Goal: Check status: Check status

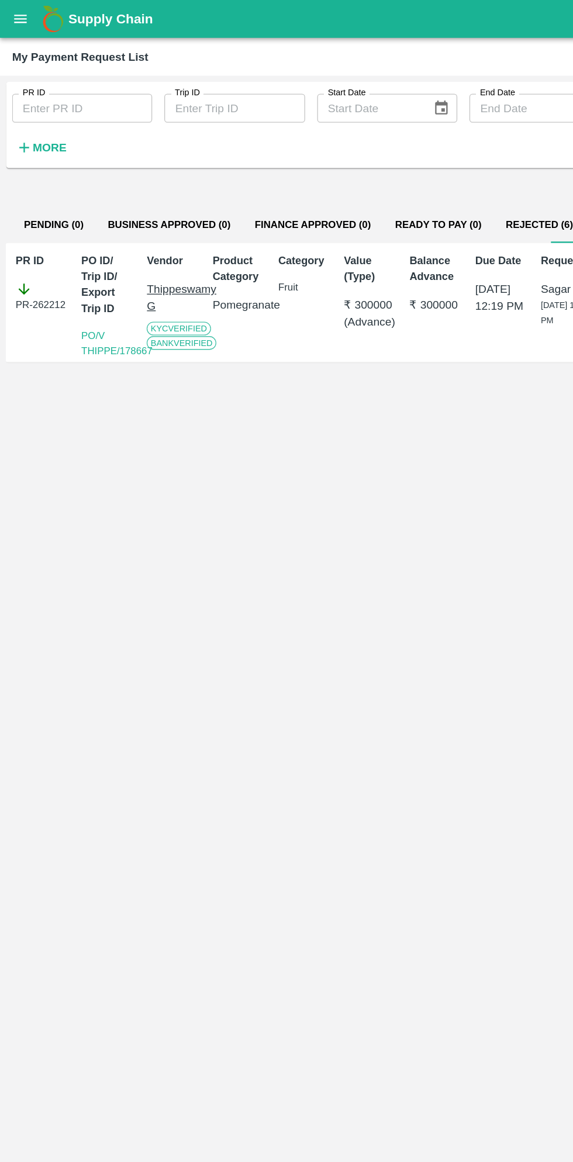
click at [16, 15] on icon "open drawer" at bounding box center [15, 14] width 13 height 13
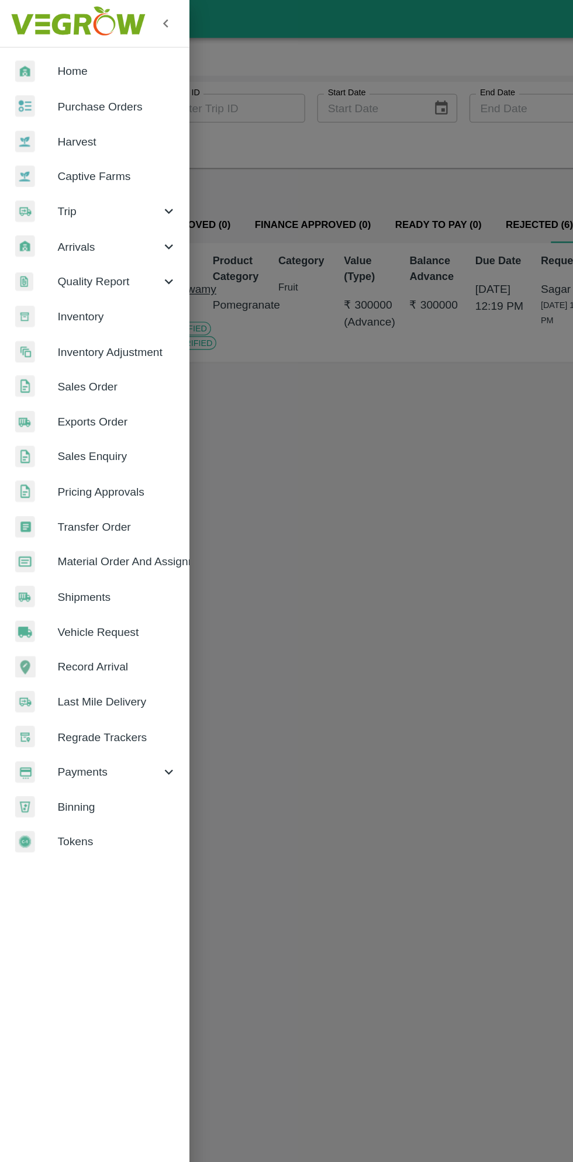
click at [87, 78] on span "Purchase Orders" at bounding box center [90, 82] width 92 height 13
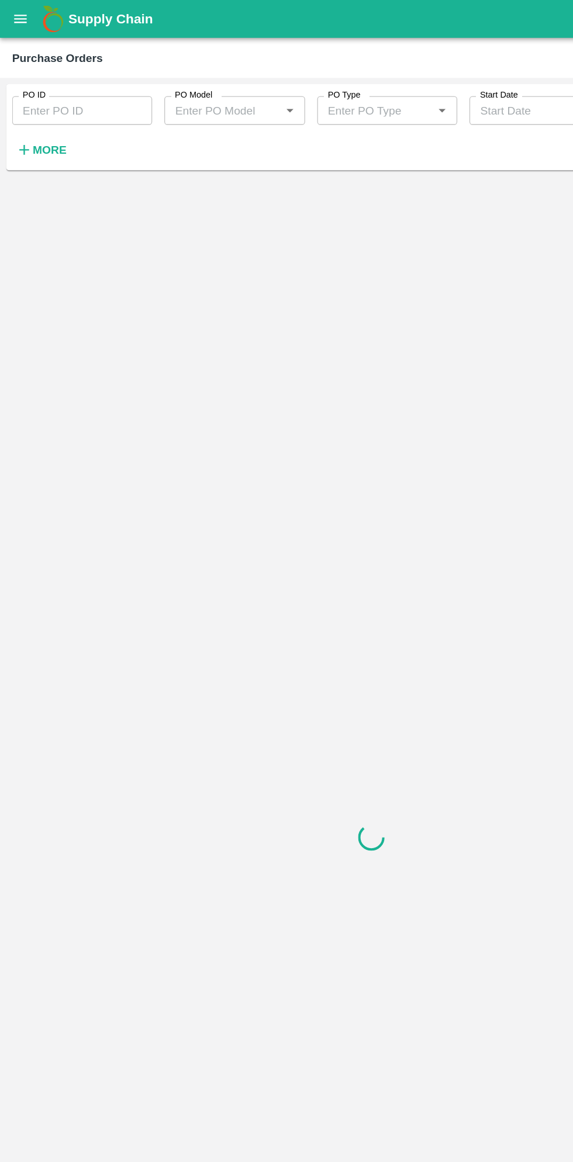
click at [49, 115] on button "More" at bounding box center [31, 116] width 45 height 20
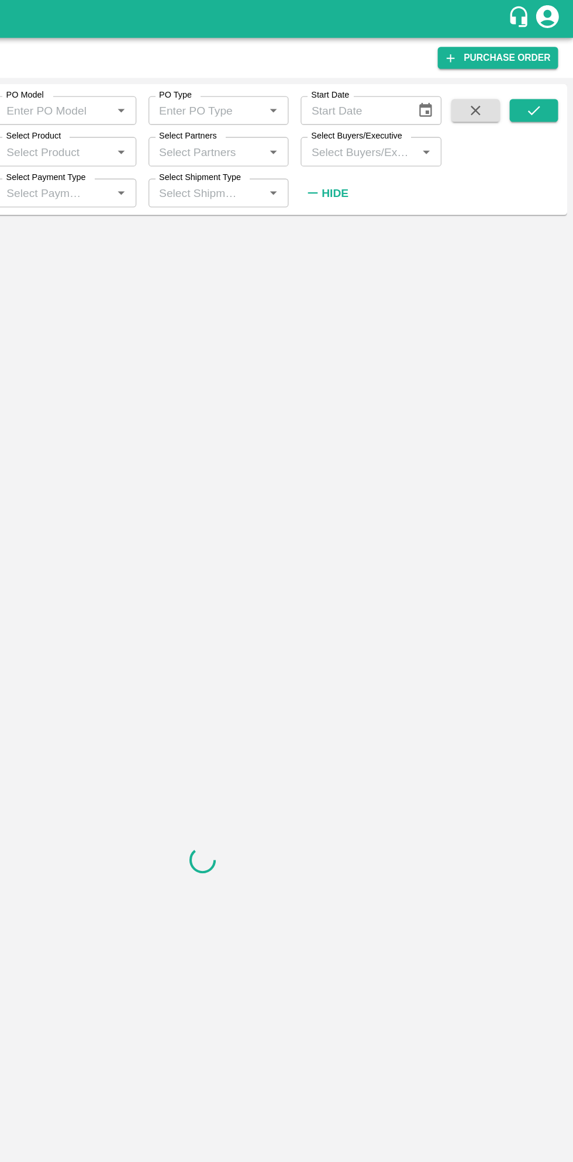
click at [413, 117] on input "Select Buyers/Executive" at bounding box center [407, 116] width 82 height 15
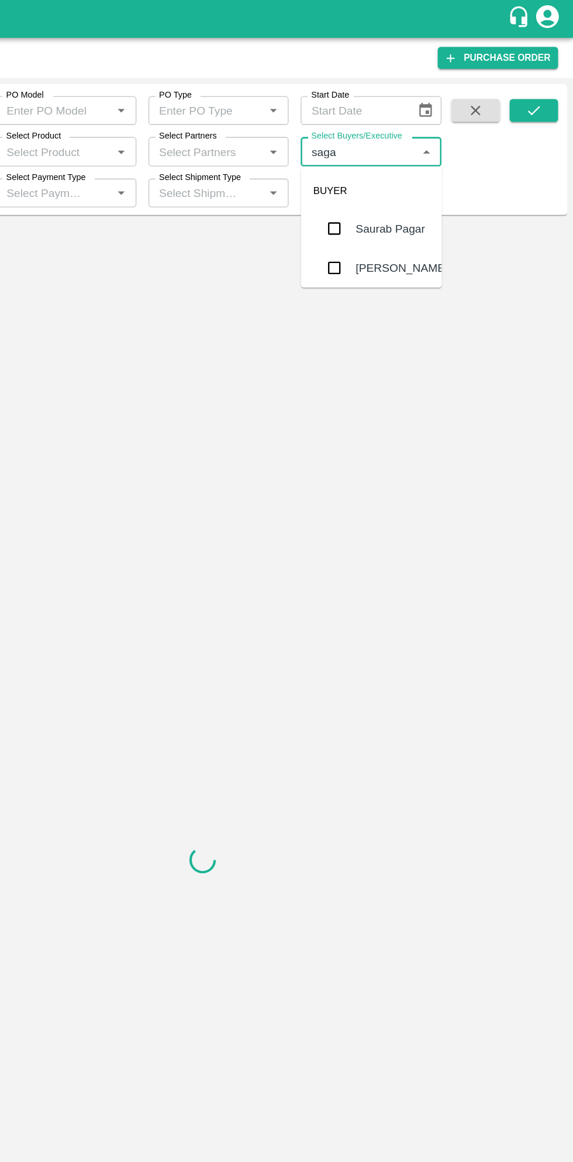
type input "sagar"
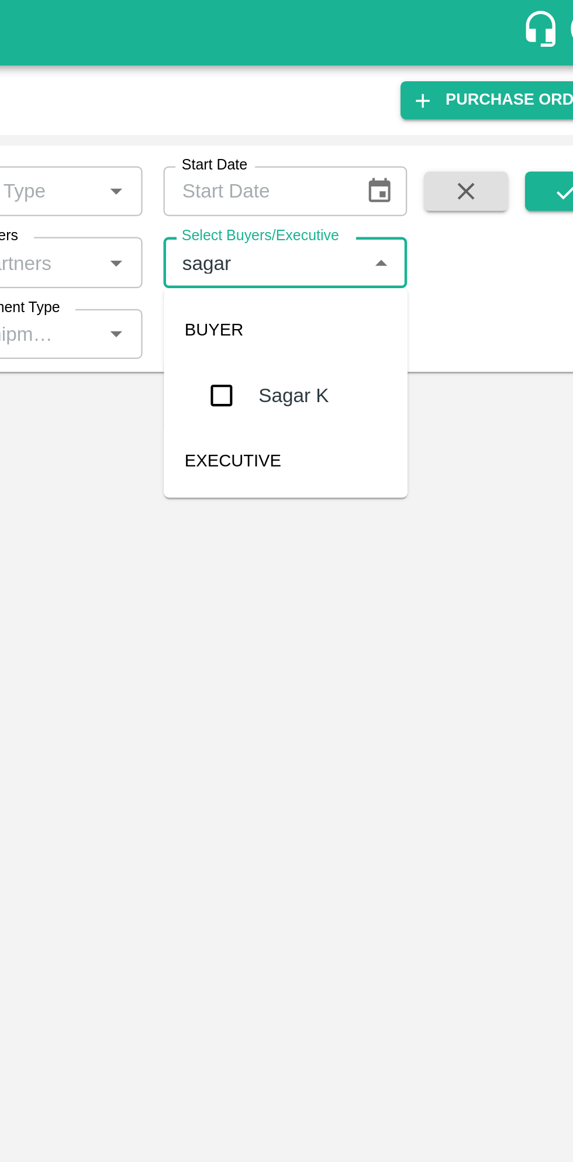
click at [387, 182] on input "checkbox" at bounding box center [387, 176] width 23 height 23
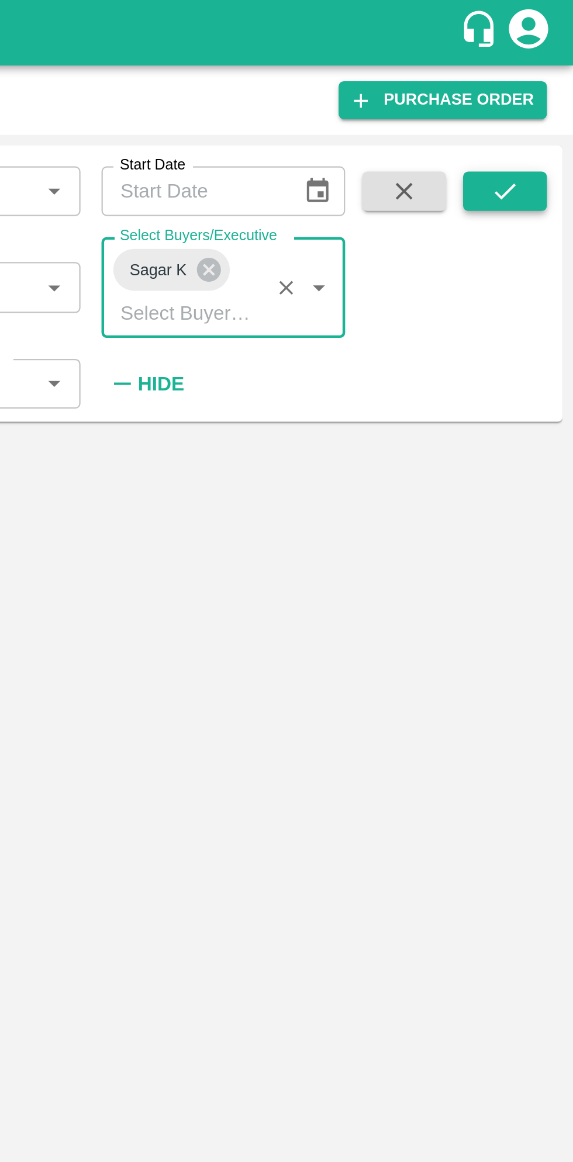
click at [546, 82] on icon "submit" at bounding box center [542, 85] width 9 height 7
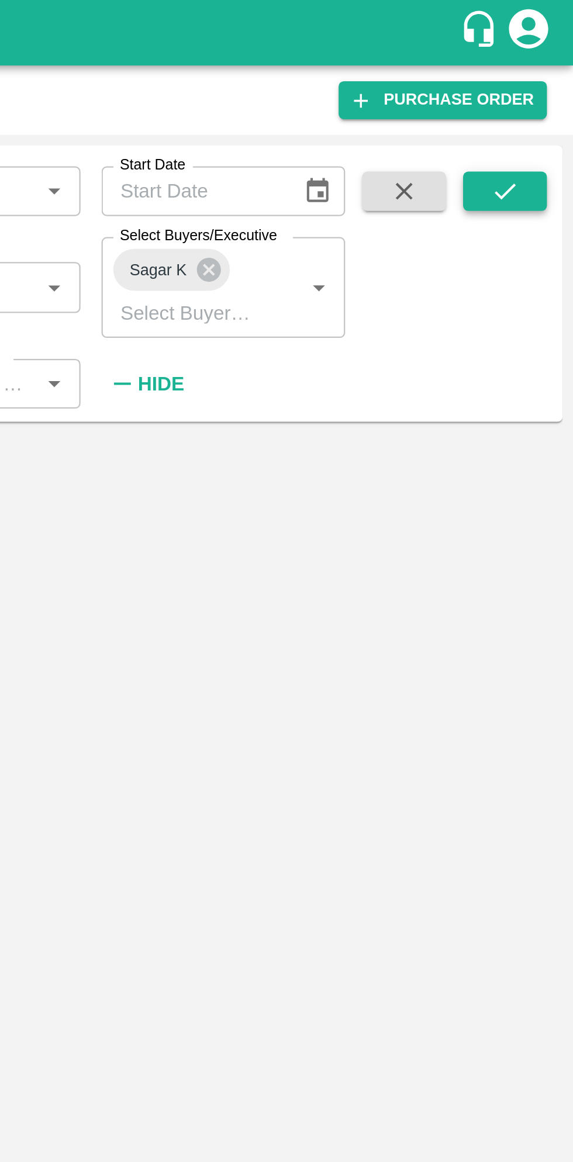
click at [550, 88] on button "submit" at bounding box center [542, 86] width 37 height 18
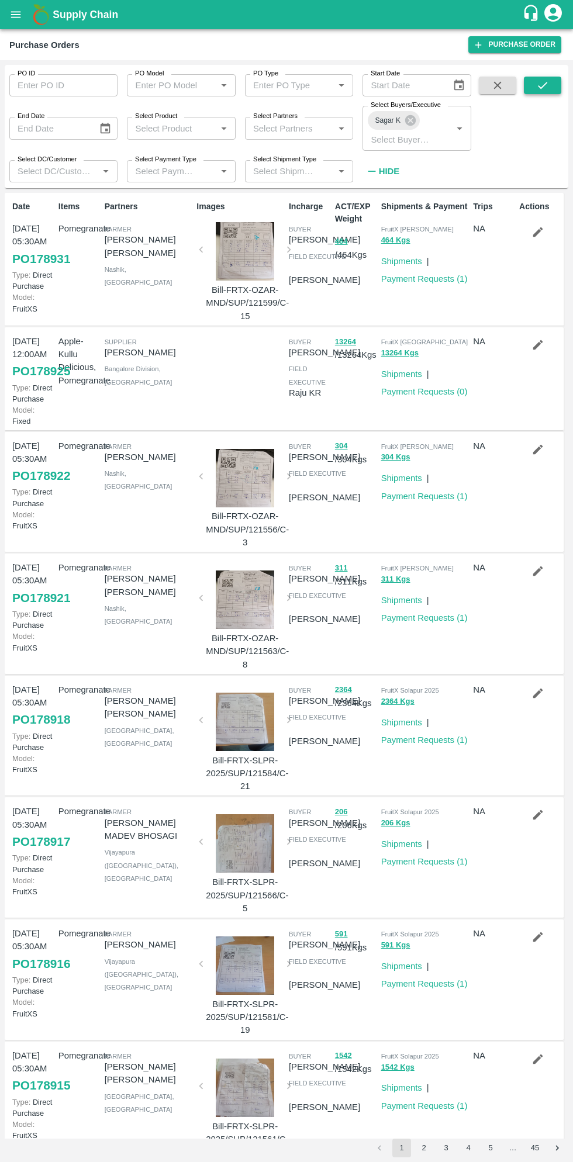
scroll to position [6, 0]
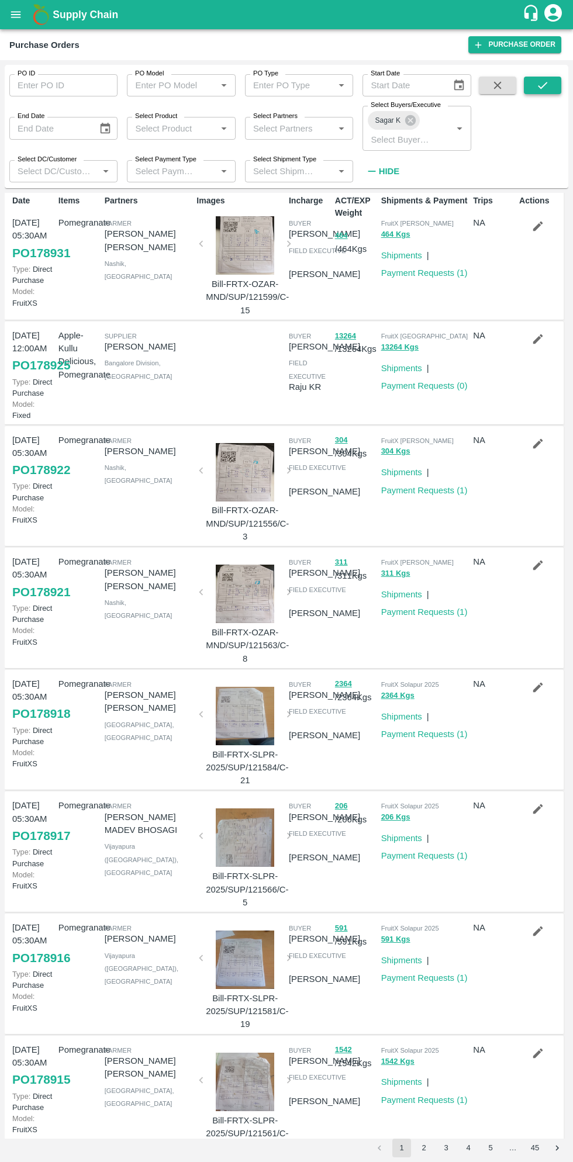
click at [543, 88] on icon "submit" at bounding box center [542, 85] width 13 height 13
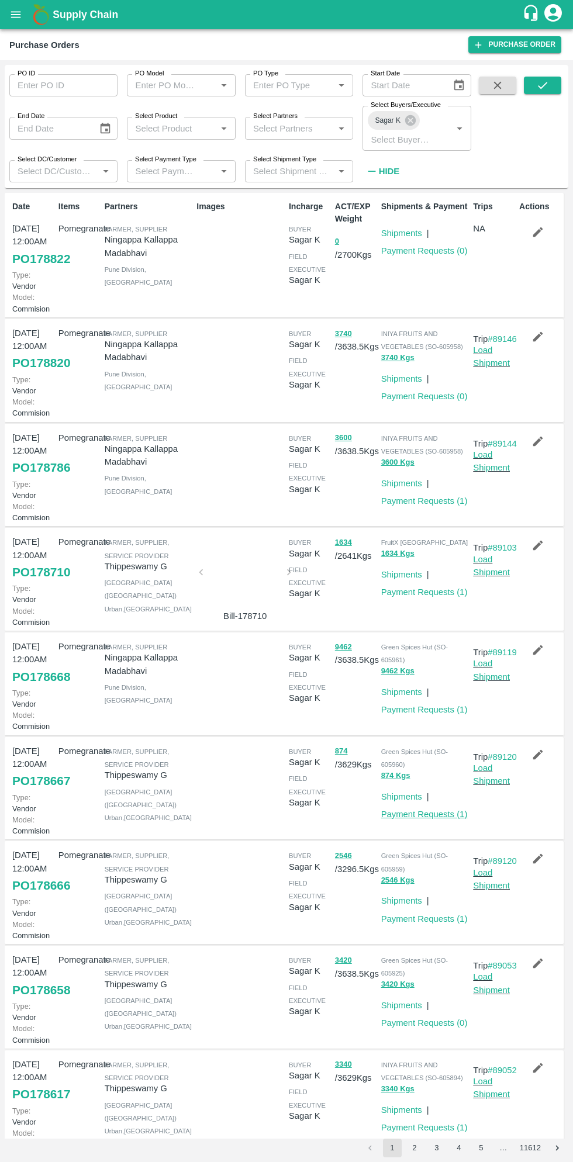
click at [430, 819] on link "Payment Requests ( 1 )" at bounding box center [424, 813] width 86 height 9
click at [435, 923] on link "Payment Requests ( 1 )" at bounding box center [424, 918] width 86 height 9
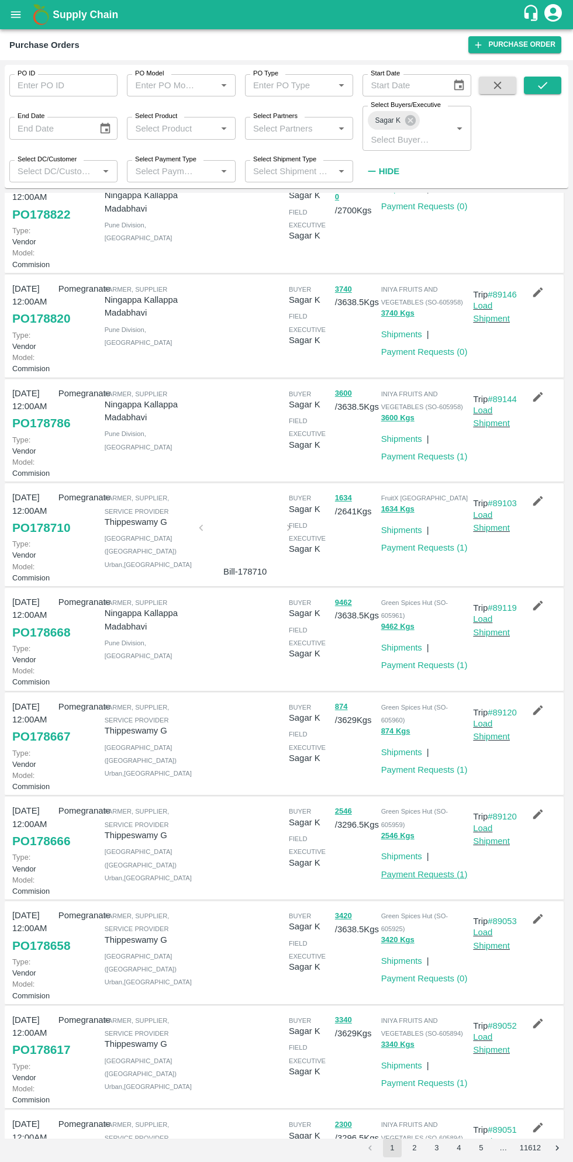
scroll to position [0, 0]
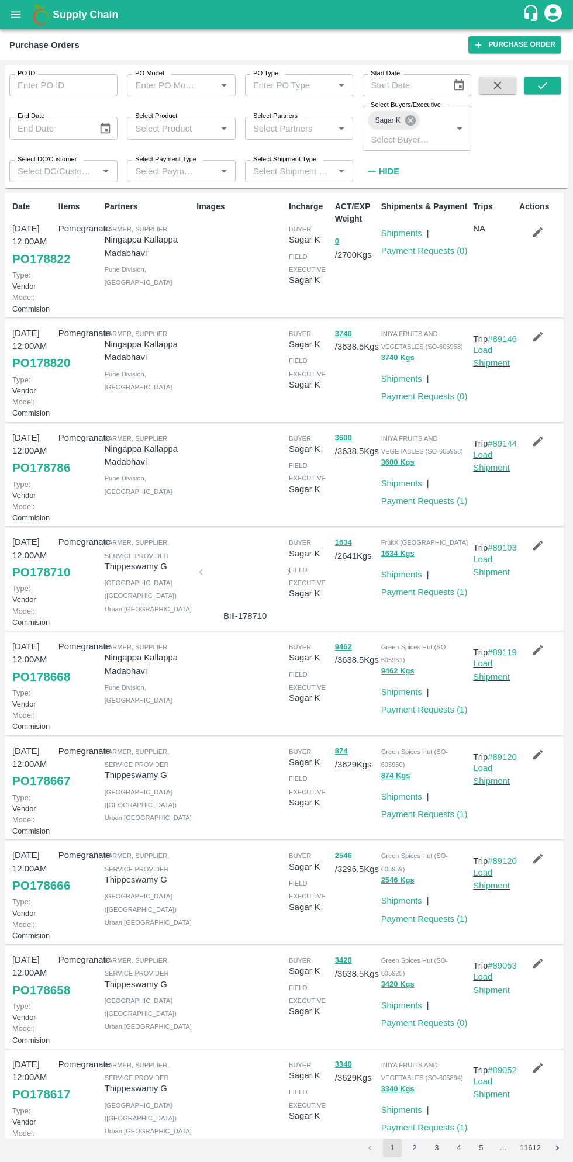
click at [408, 120] on icon at bounding box center [410, 120] width 11 height 11
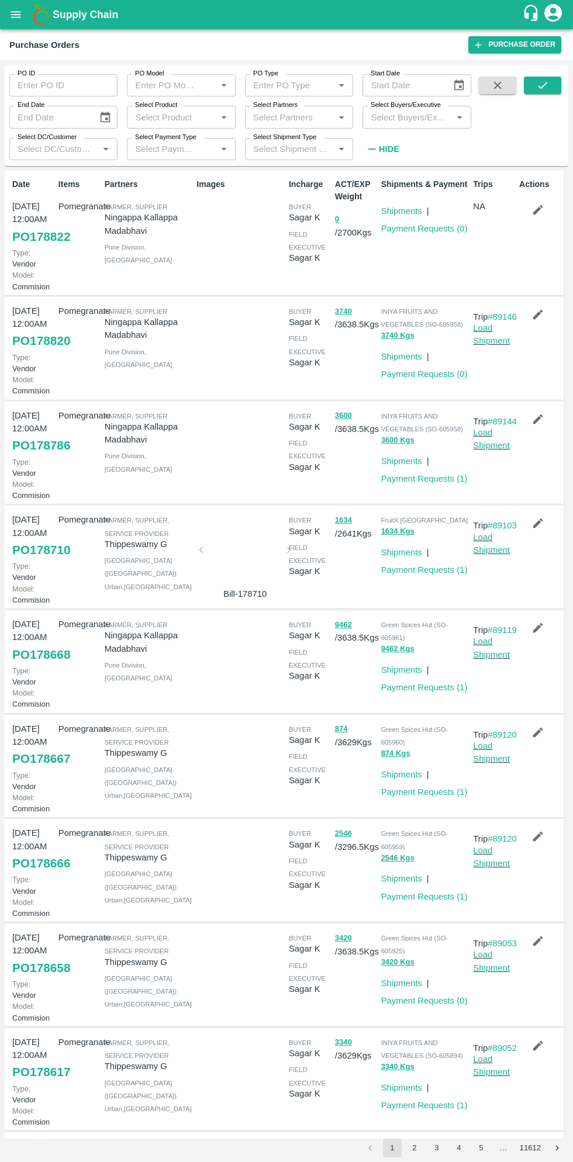
click at [427, 112] on input "Select Buyers/Executive" at bounding box center [407, 116] width 82 height 15
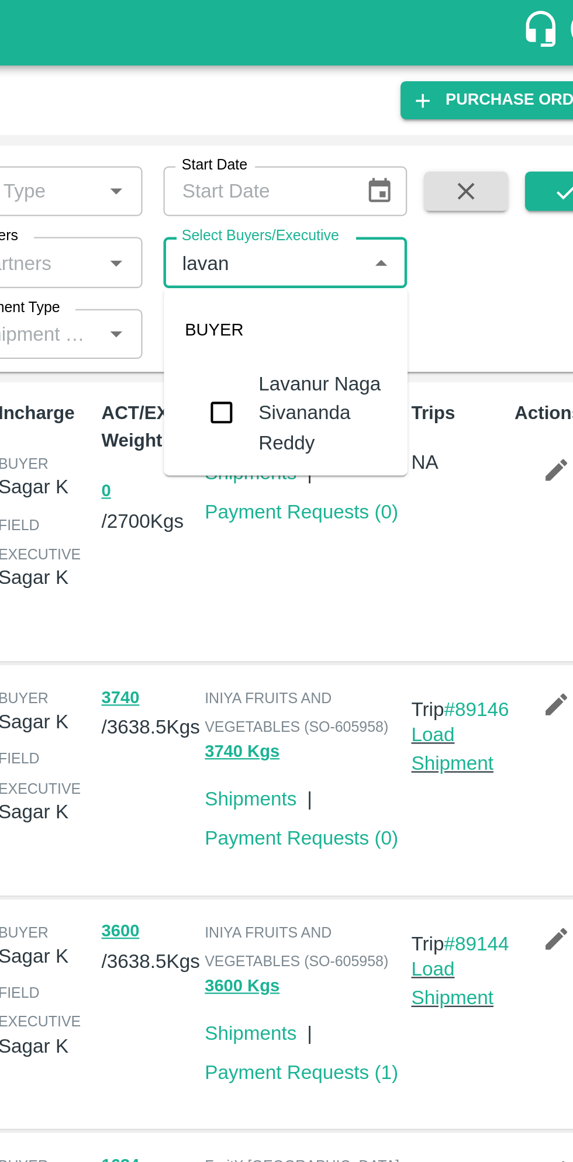
type input "lavanu"
click at [387, 189] on input "checkbox" at bounding box center [387, 183] width 23 height 23
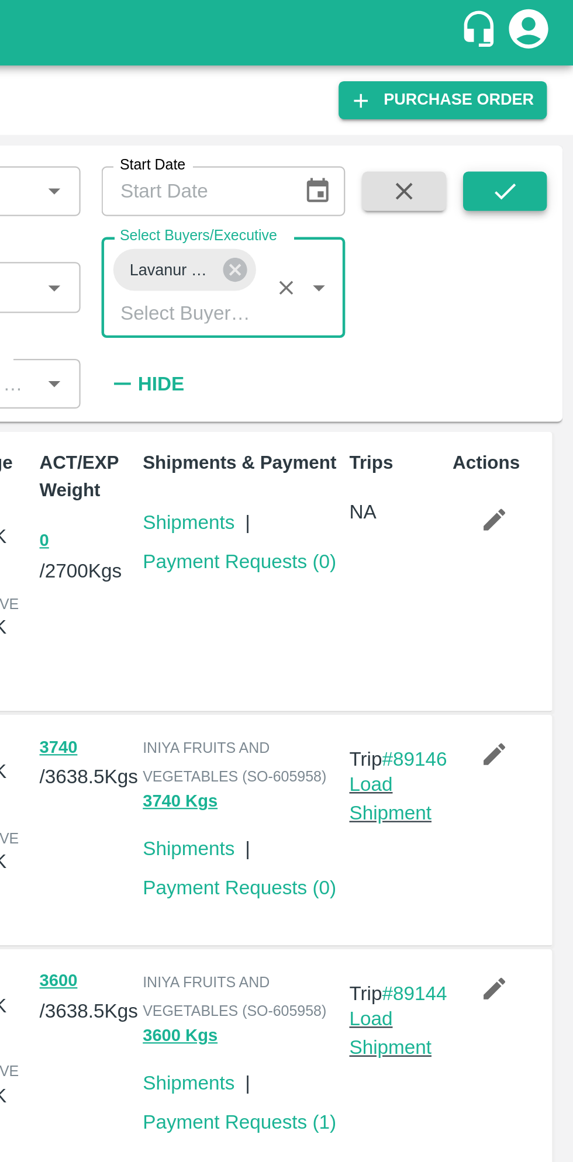
click at [543, 88] on icon "submit" at bounding box center [542, 85] width 13 height 13
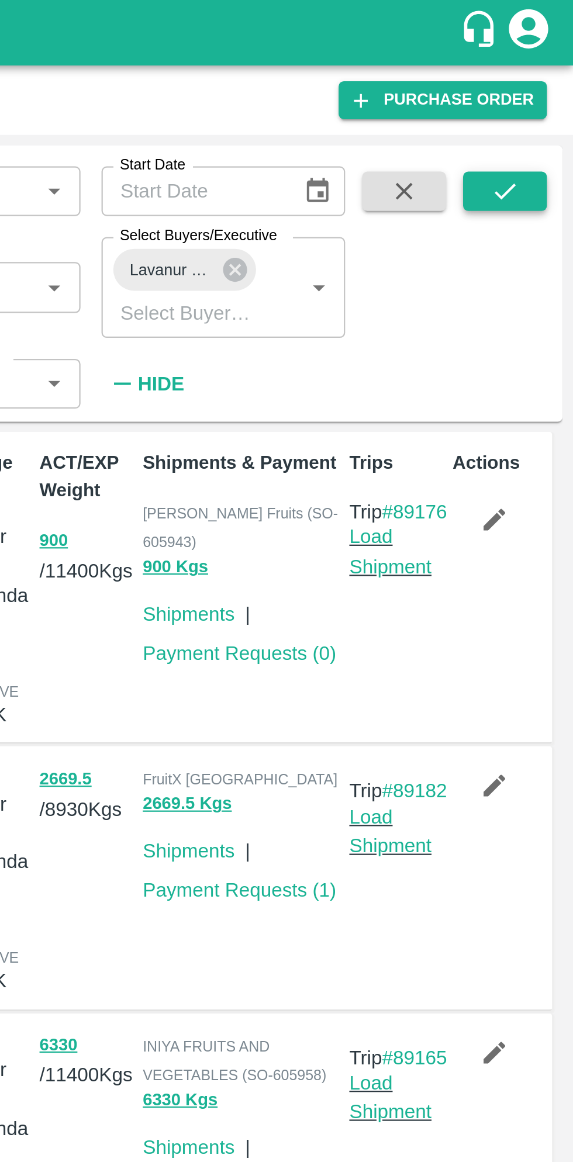
click at [550, 89] on button "submit" at bounding box center [542, 86] width 37 height 18
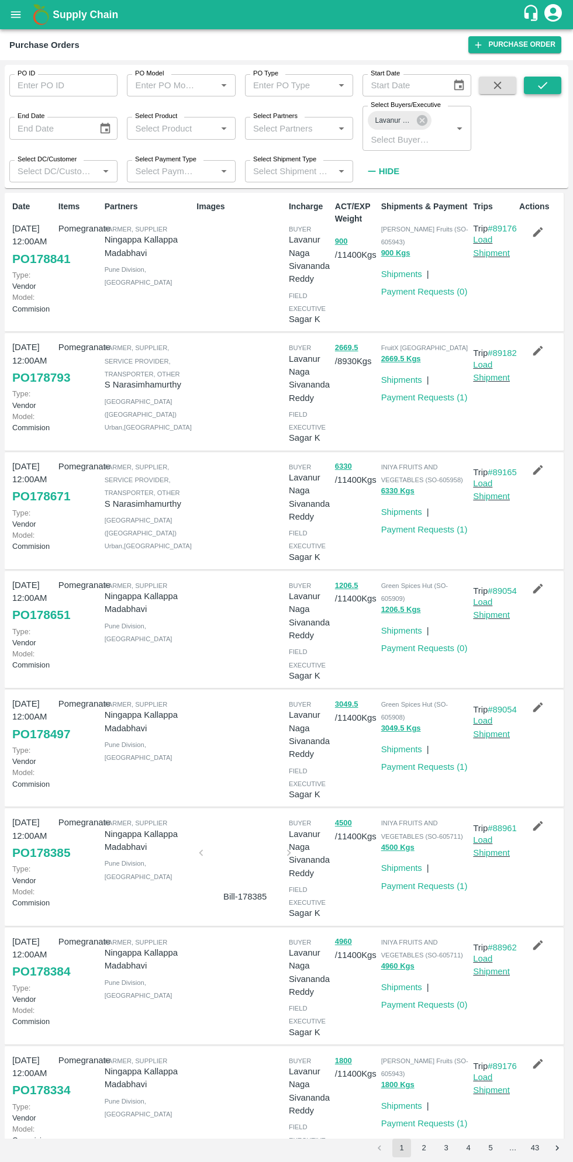
click at [547, 80] on icon "submit" at bounding box center [542, 85] width 13 height 13
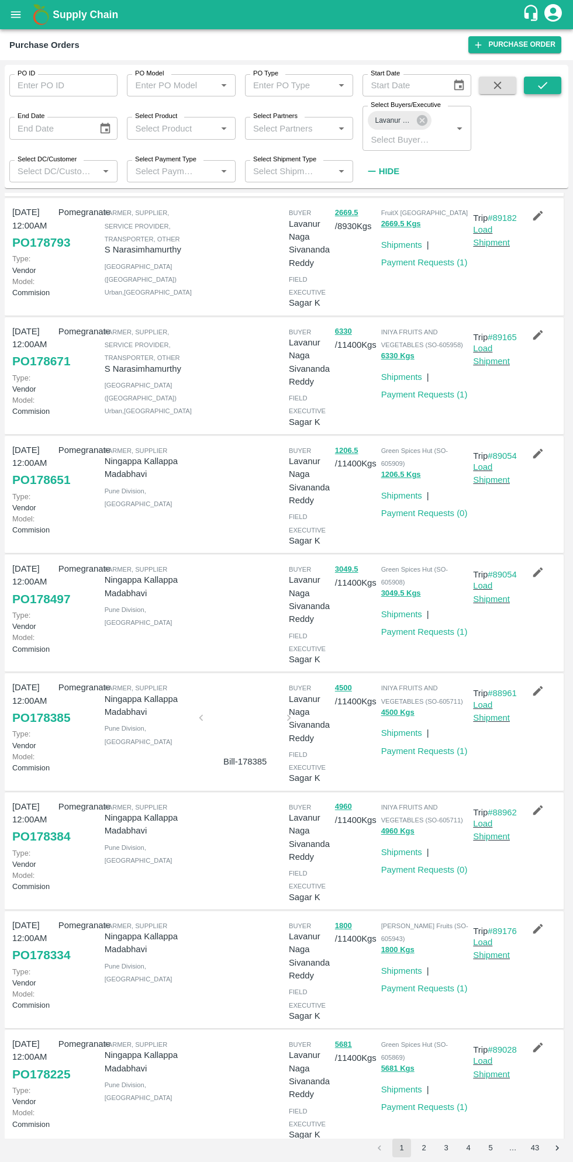
scroll to position [341, 0]
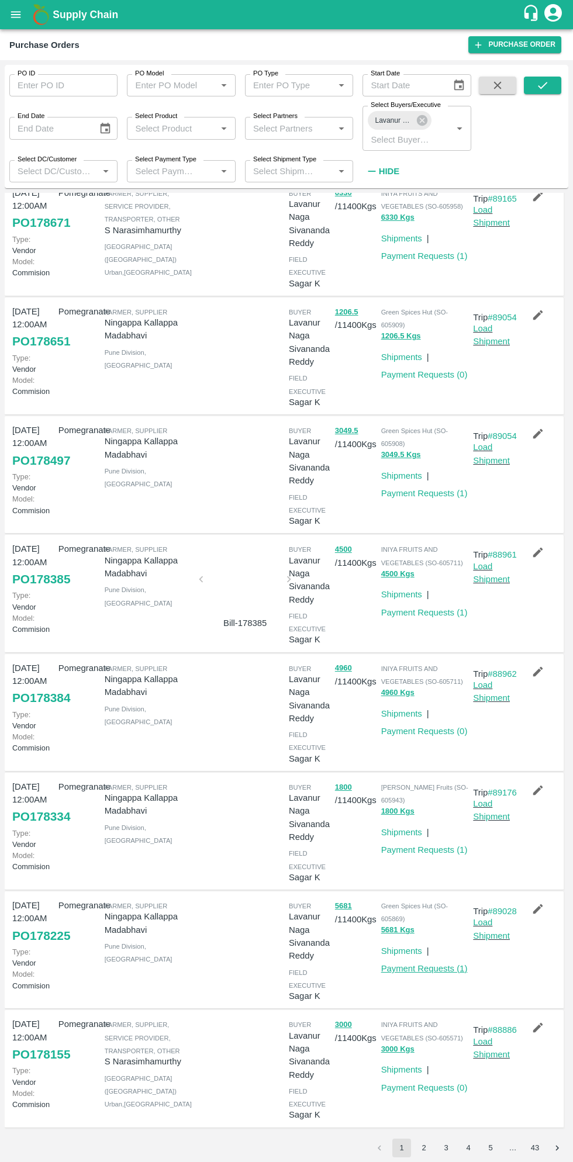
click at [439, 964] on link "Payment Requests ( 1 )" at bounding box center [424, 968] width 86 height 9
click at [434, 845] on link "Payment Requests ( 1 )" at bounding box center [424, 849] width 86 height 9
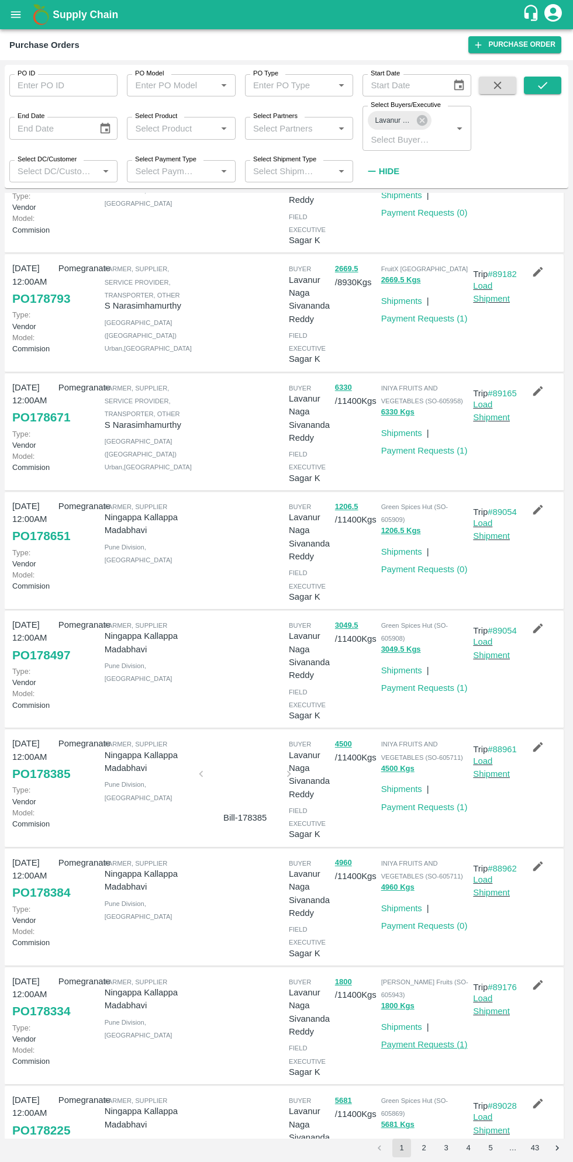
scroll to position [70, 0]
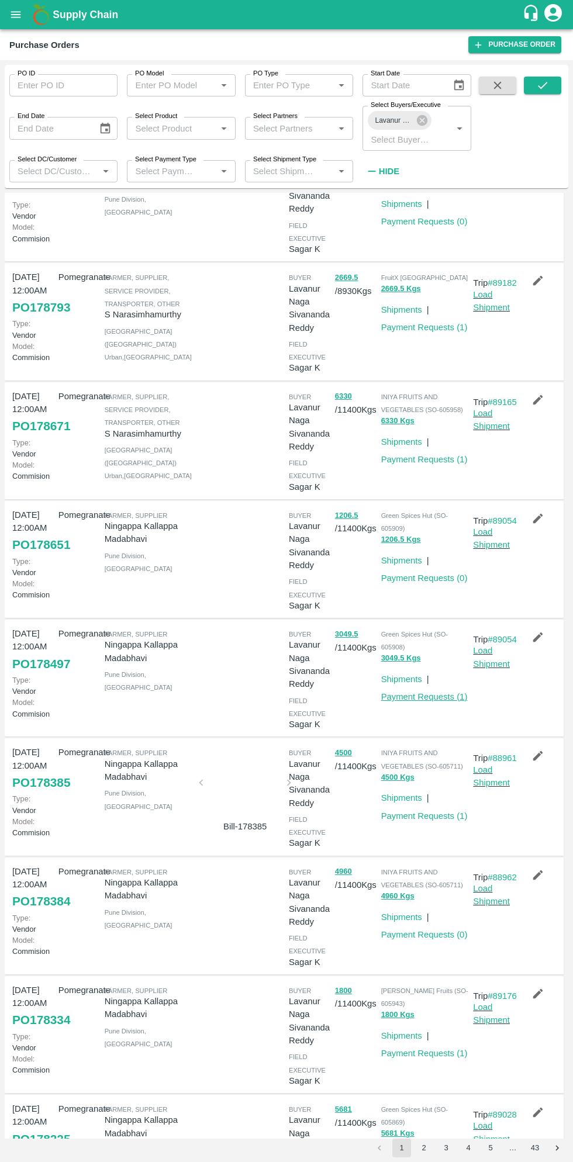
click at [430, 701] on link "Payment Requests ( 1 )" at bounding box center [424, 696] width 86 height 9
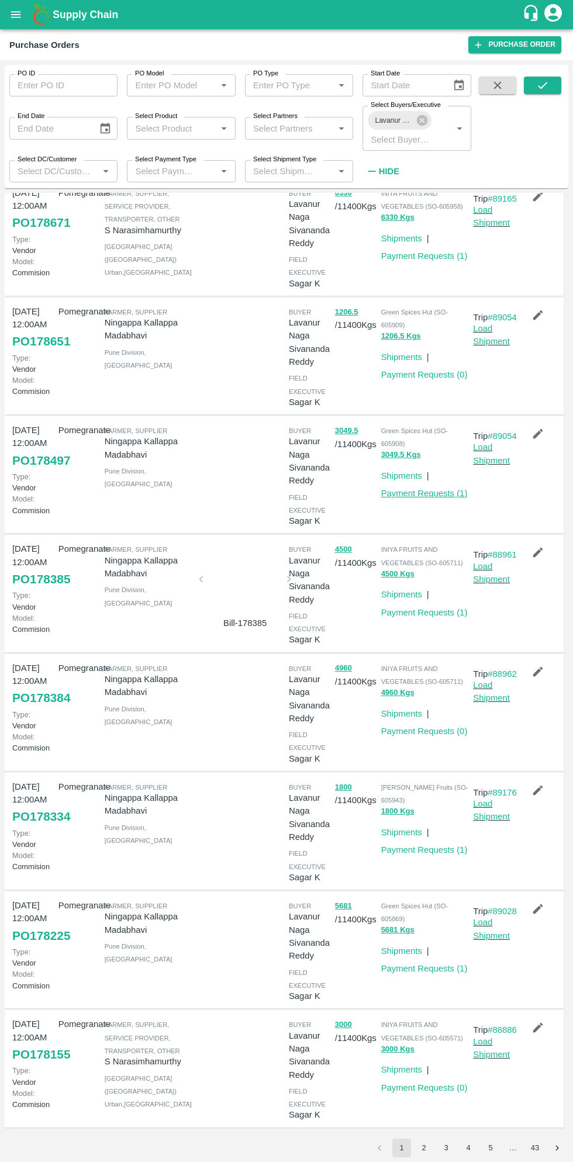
scroll to position [341, 0]
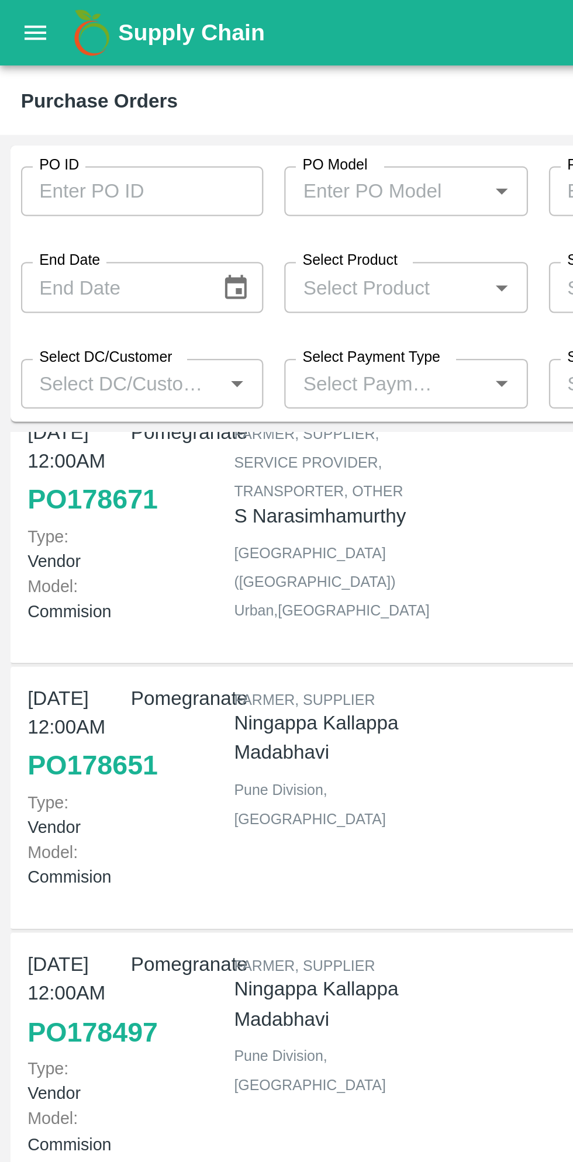
click at [14, 22] on button "open drawer" at bounding box center [15, 14] width 27 height 27
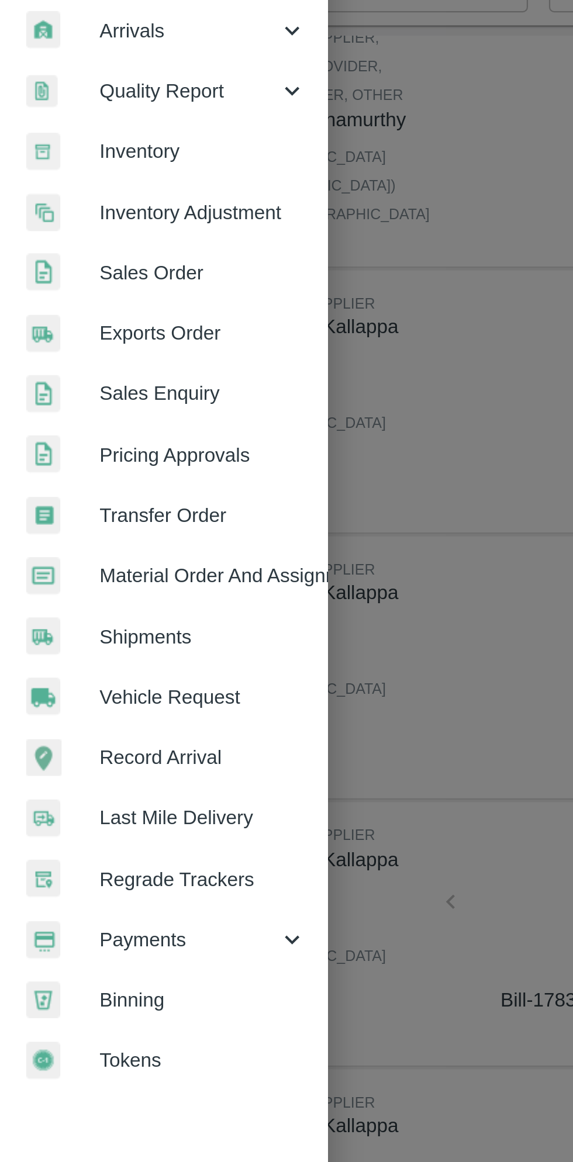
click at [80, 600] on span "Payments" at bounding box center [83, 596] width 79 height 13
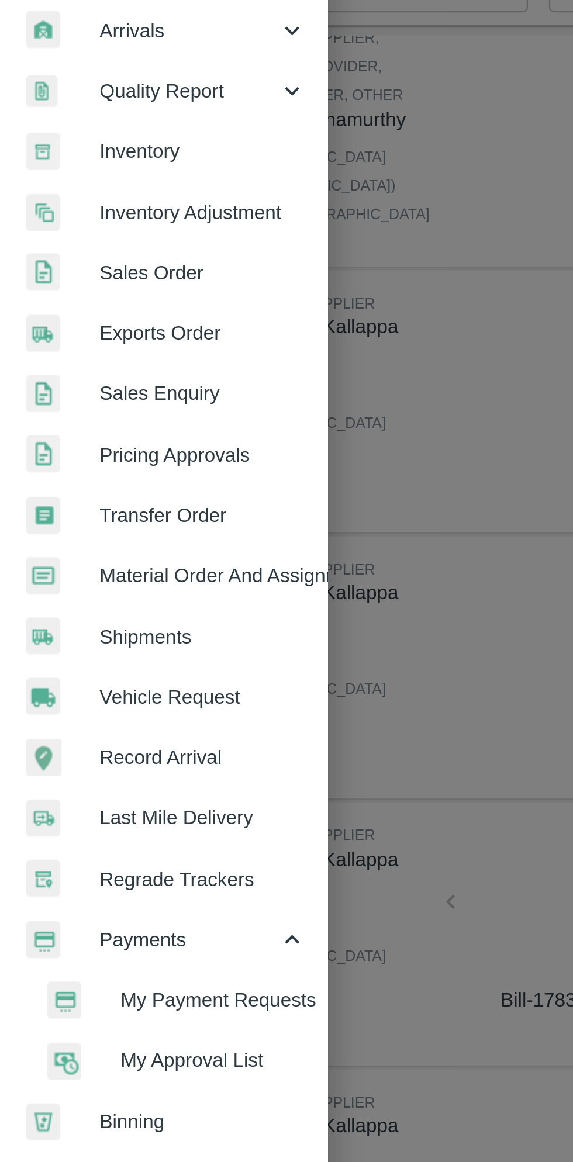
click at [103, 626] on span "My Payment Requests" at bounding box center [95, 623] width 83 height 13
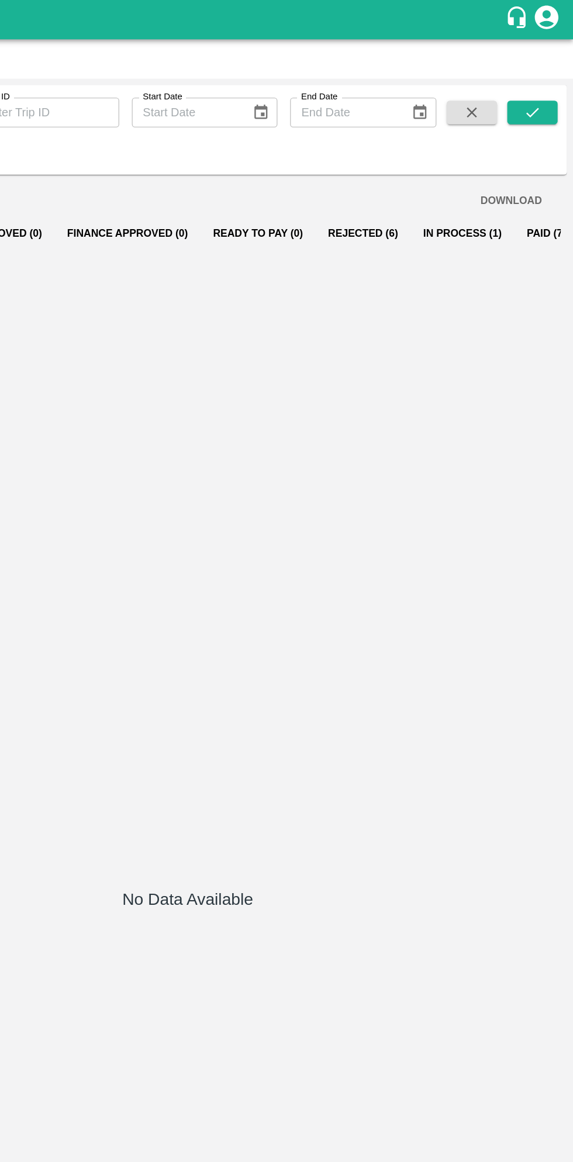
click at [471, 173] on button "In Process (1)" at bounding box center [490, 174] width 77 height 28
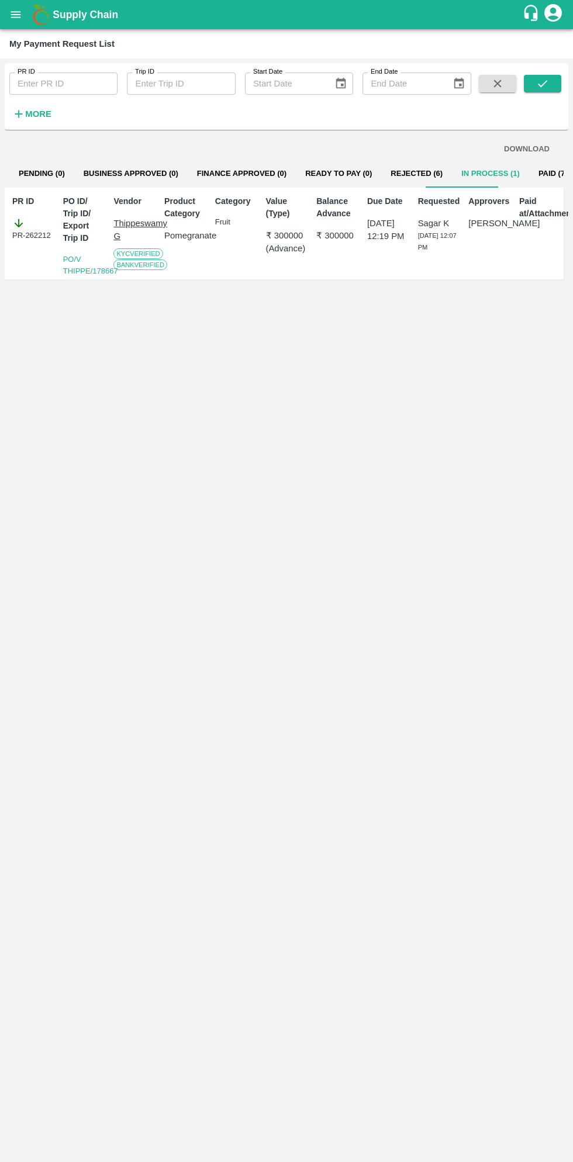
click at [529, 175] on button "Paid (717)" at bounding box center [557, 174] width 56 height 28
